Goal: Find specific page/section: Find specific page/section

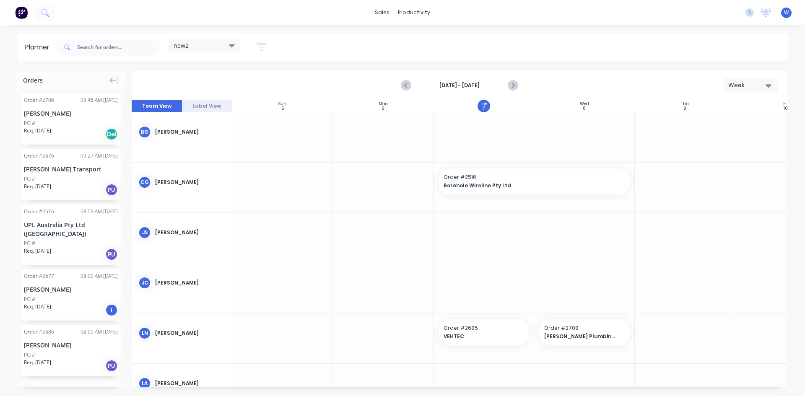
scroll to position [0, 0]
click at [513, 86] on icon "Next page" at bounding box center [513, 85] width 4 height 7
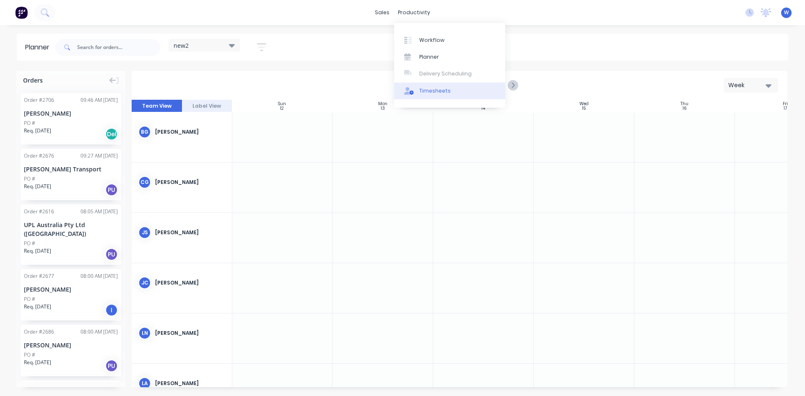
click at [437, 92] on div "Timesheets" at bounding box center [434, 91] width 31 height 8
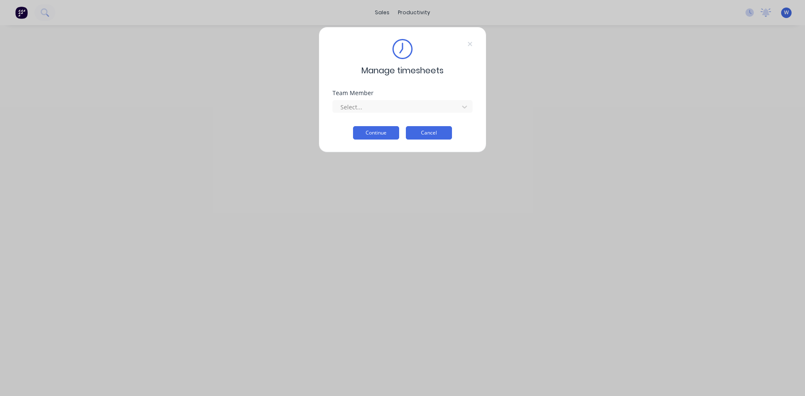
click at [429, 134] on button "Cancel" at bounding box center [429, 132] width 46 height 13
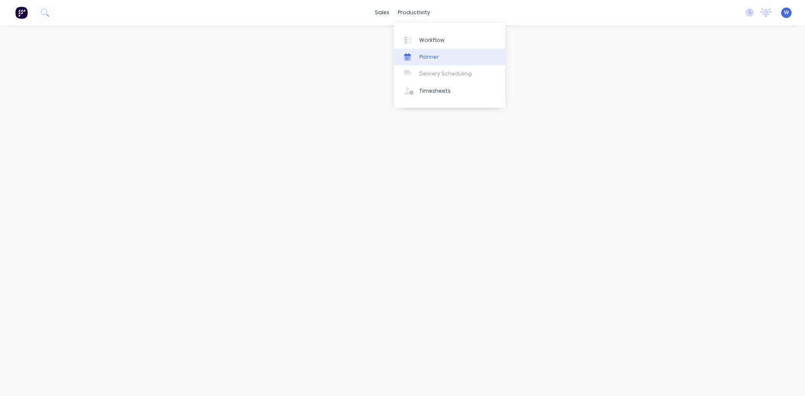
click at [417, 56] on div at bounding box center [410, 57] width 13 height 8
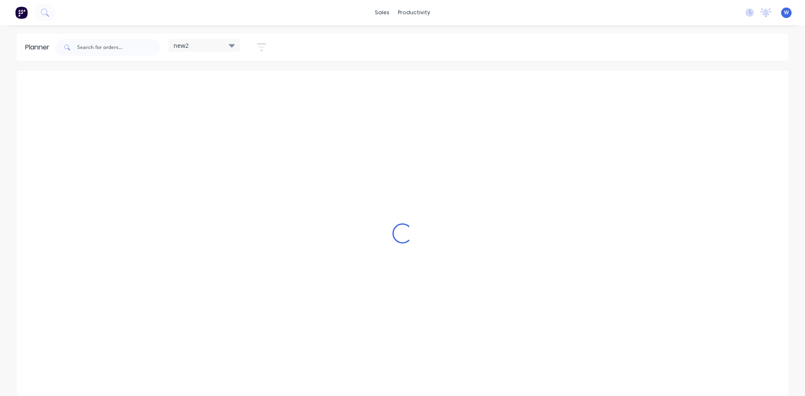
scroll to position [0, 0]
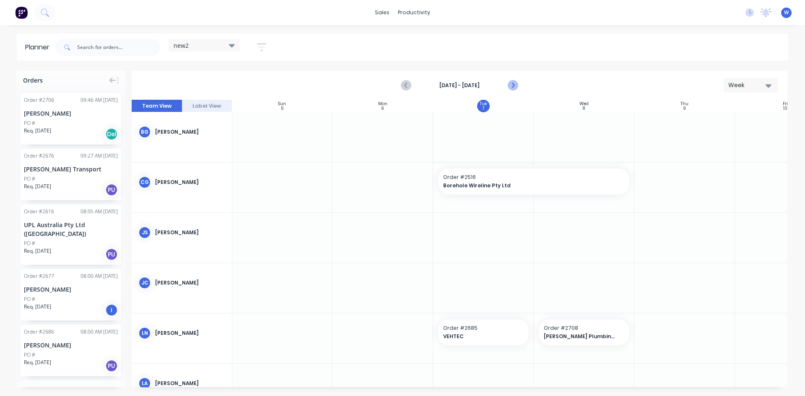
click at [514, 88] on icon "Next page" at bounding box center [513, 86] width 10 height 10
click at [76, 121] on div "PO #" at bounding box center [71, 124] width 94 height 8
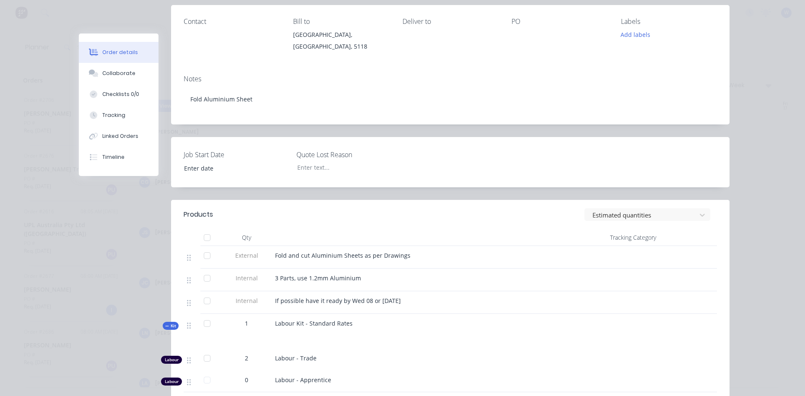
scroll to position [0, 0]
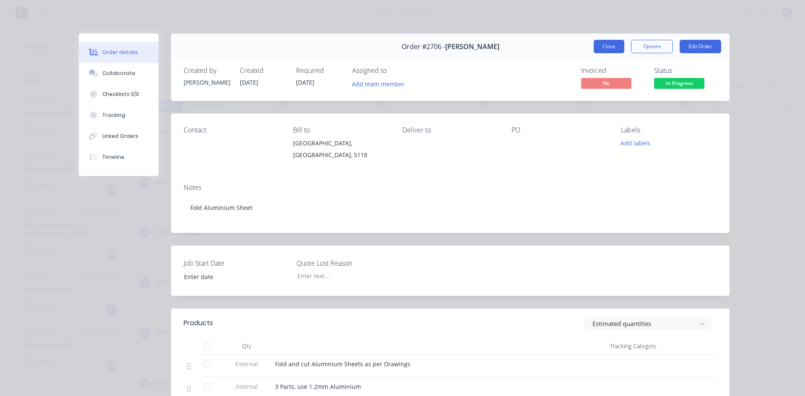
click at [600, 48] on button "Close" at bounding box center [609, 46] width 31 height 13
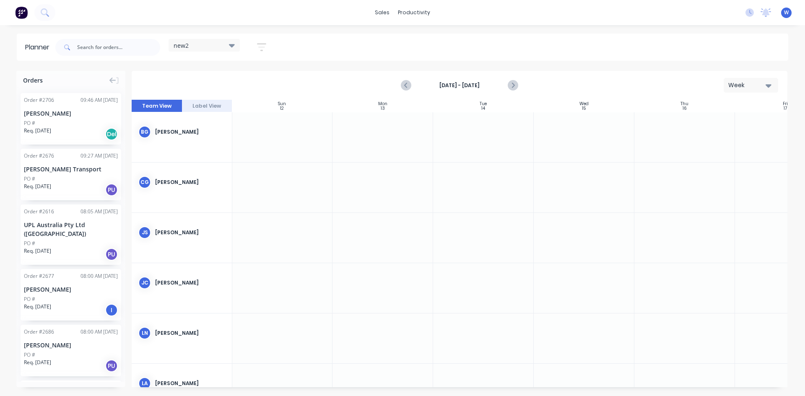
click at [234, 47] on icon at bounding box center [232, 45] width 6 height 9
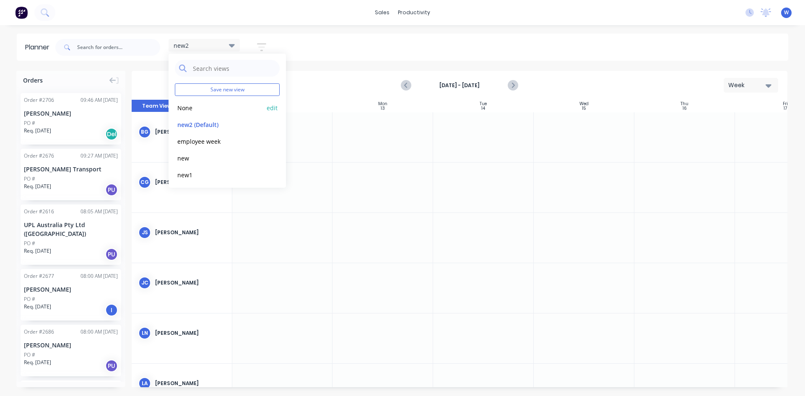
click at [191, 110] on button "None" at bounding box center [219, 108] width 89 height 10
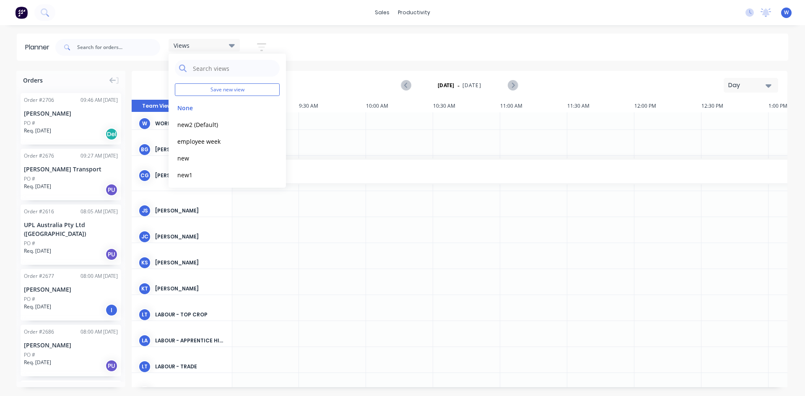
scroll to position [0, 269]
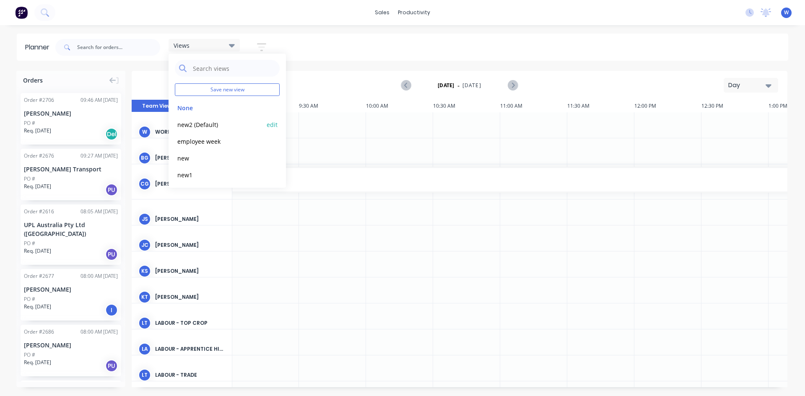
click at [194, 122] on button "new2 (Default)" at bounding box center [219, 125] width 89 height 10
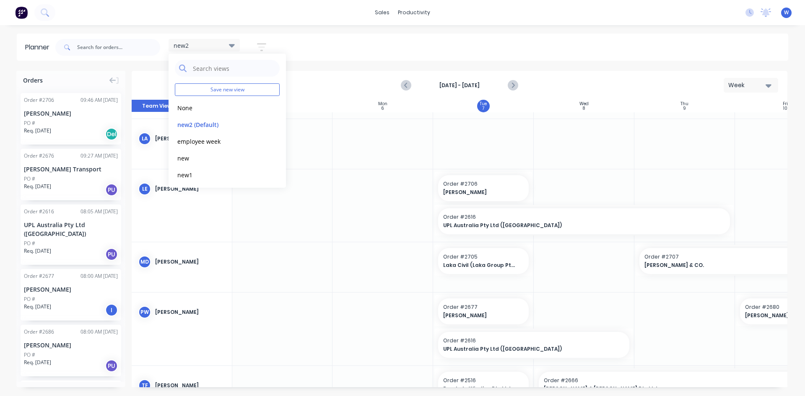
scroll to position [284, 0]
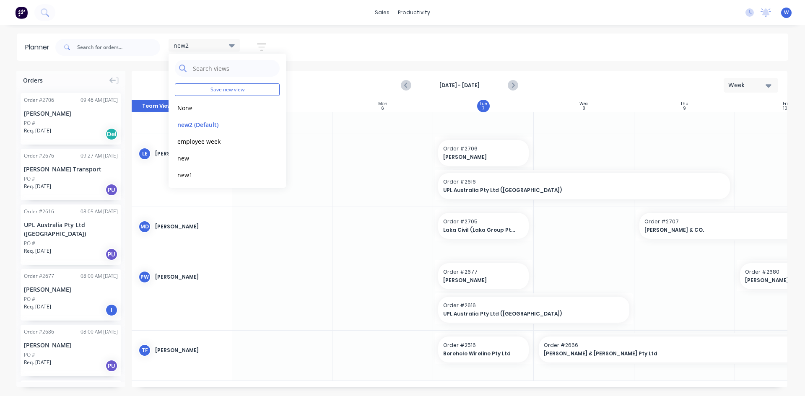
click at [347, 65] on div "Planner new2 Save new view None edit new2 (Default) edit employee week edit new…" at bounding box center [402, 215] width 805 height 362
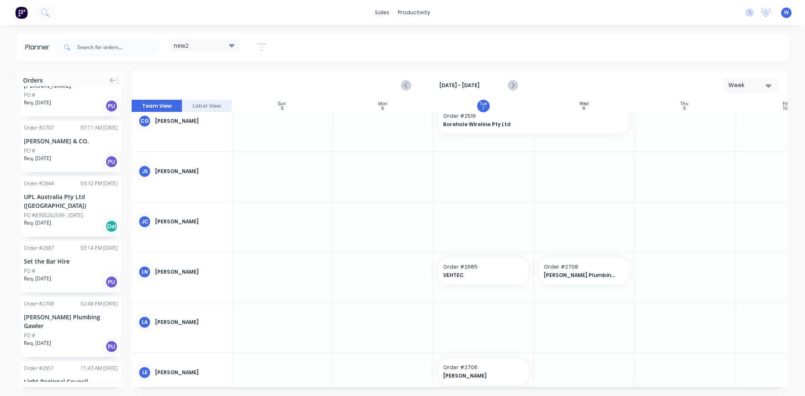
scroll to position [0, 0]
